Goal: Task Accomplishment & Management: Manage account settings

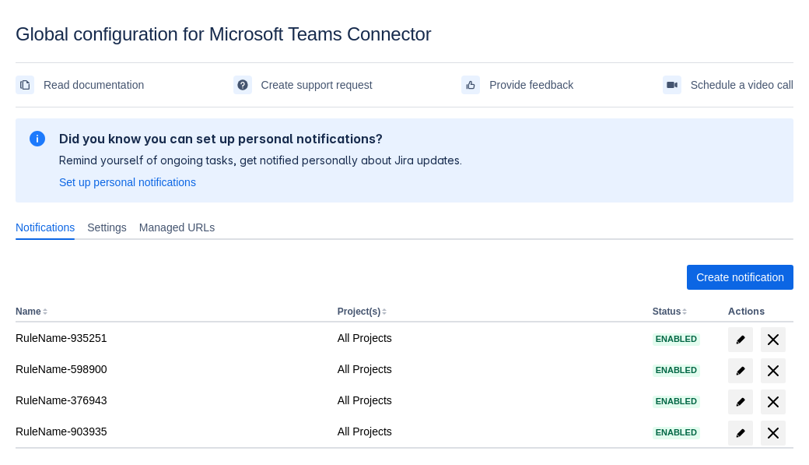
click at [740, 277] on span "Create notification" at bounding box center [740, 277] width 88 height 25
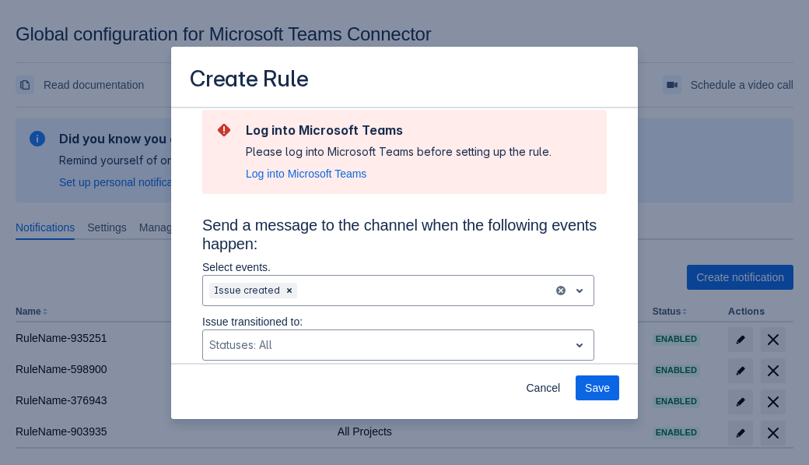
type input "RuleName-906045New Rule (5)"
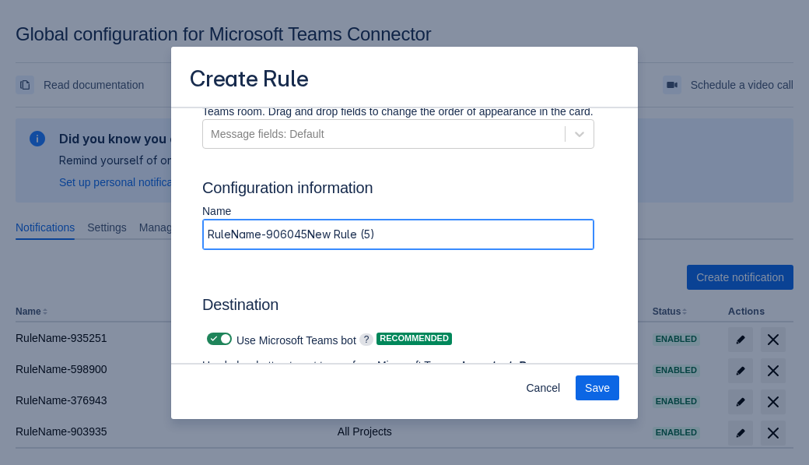
click at [289, 398] on span "Authenticate in Microsoft Teams" at bounding box center [289, 410] width 154 height 25
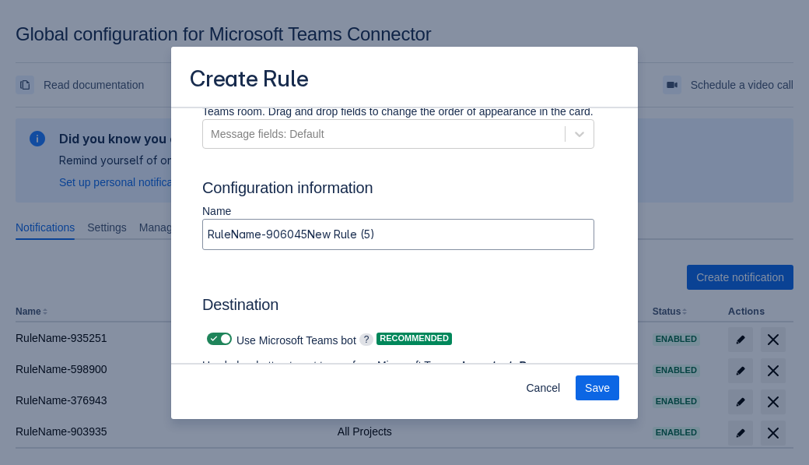
scroll to position [0, 0]
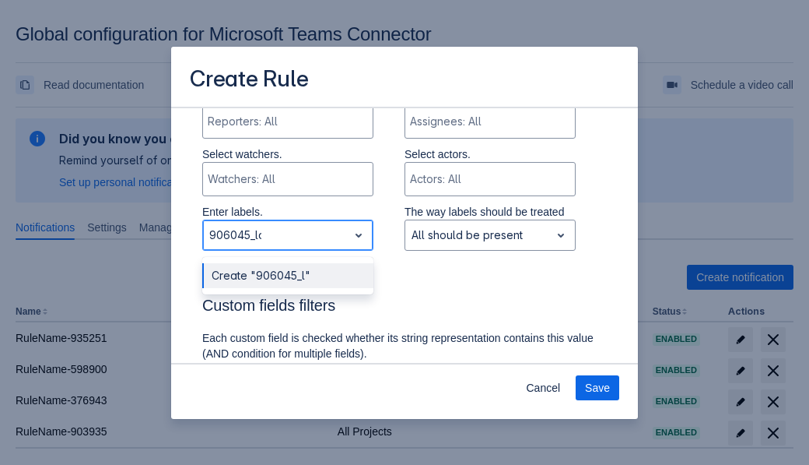
type input "906045_label"
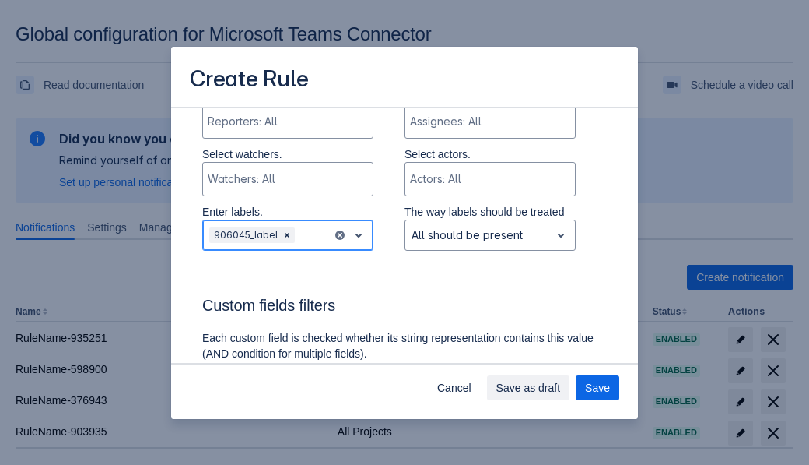
scroll to position [1139, 0]
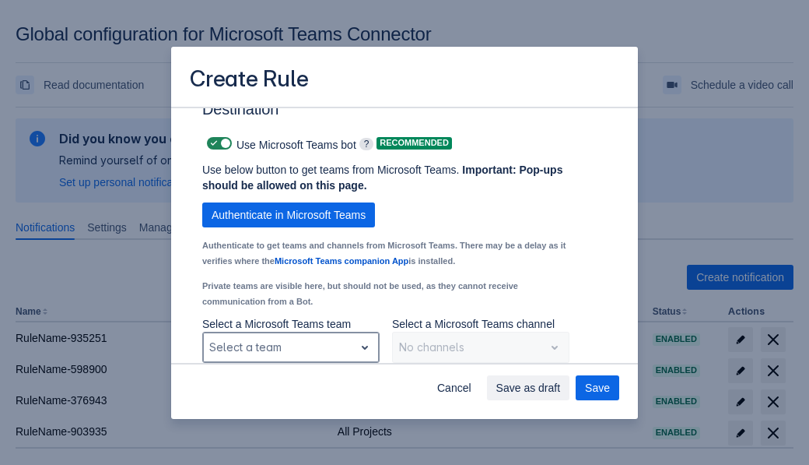
click at [290, 347] on div "Scrollable content" at bounding box center [278, 347] width 139 height 19
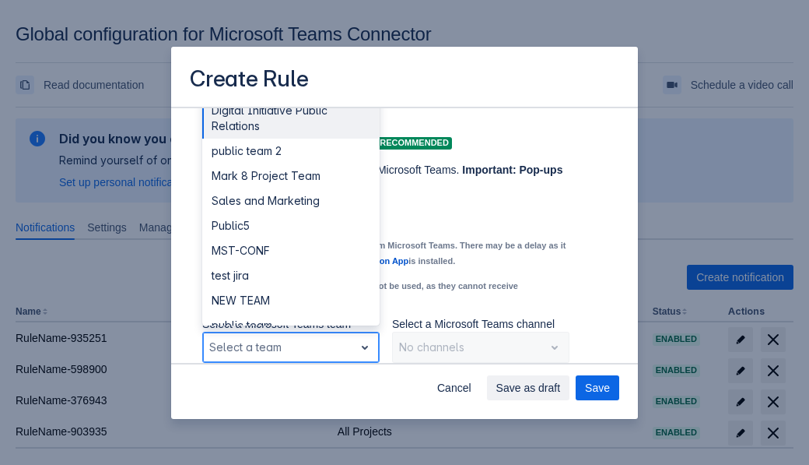
click at [290, 388] on div "Public4" at bounding box center [290, 400] width 177 height 25
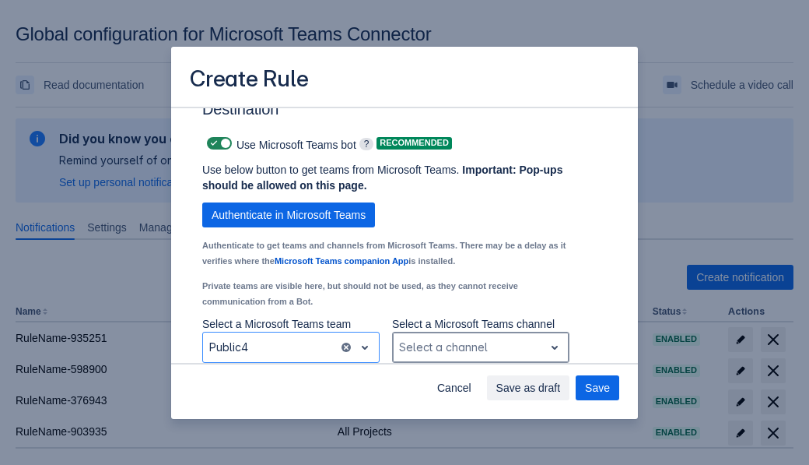
click at [480, 347] on div "Scrollable content" at bounding box center [468, 347] width 139 height 19
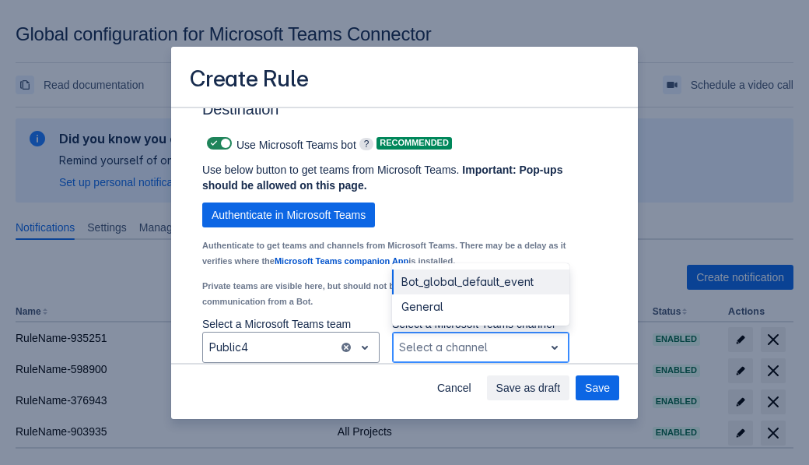
click at [480, 282] on div "Bot_global_default_event" at bounding box center [480, 281] width 177 height 25
click at [561, 388] on span "Save as draft" at bounding box center [528, 387] width 65 height 25
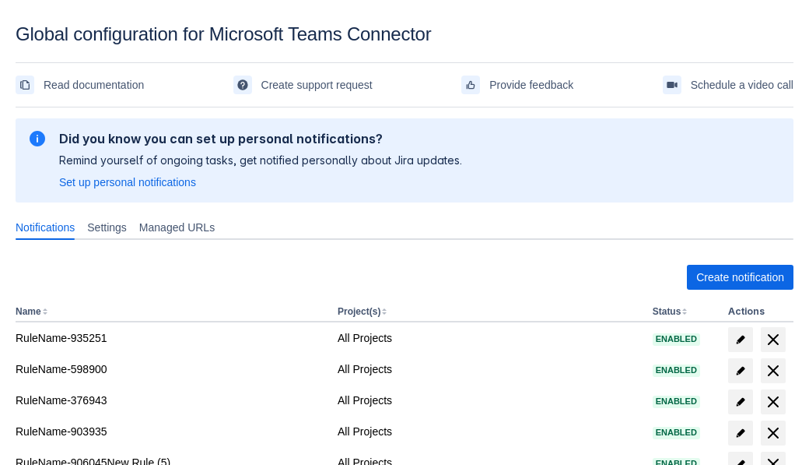
click at [773, 454] on span "delete" at bounding box center [773, 463] width 19 height 19
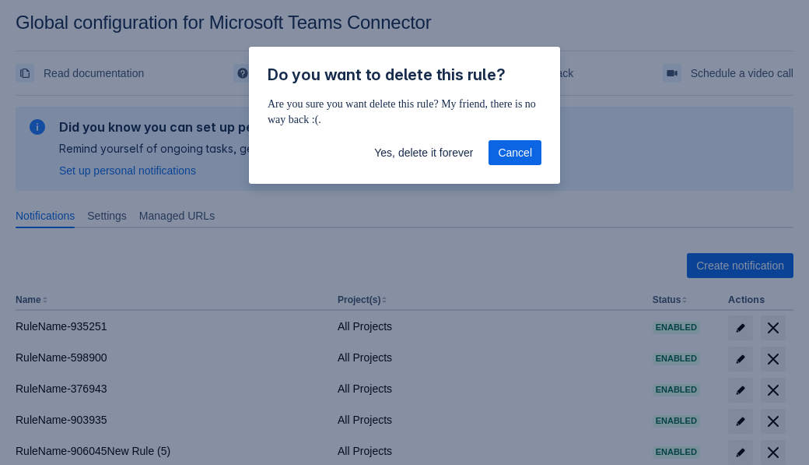
click at [423, 153] on span "Yes, delete it forever" at bounding box center [423, 152] width 99 height 25
